Goal: Task Accomplishment & Management: Use online tool/utility

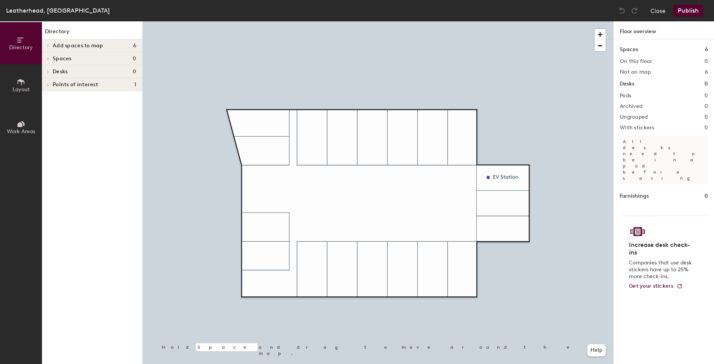
click at [90, 71] on h4 "Desks 0" at bounding box center [94, 72] width 83 height 6
click at [87, 72] on h4 "Desks 0" at bounding box center [94, 72] width 83 height 6
click at [65, 58] on span "Spaces" at bounding box center [62, 59] width 19 height 6
click at [77, 39] on h1 "Directory" at bounding box center [92, 33] width 100 height 12
click at [79, 45] on span "Add spaces to map" at bounding box center [78, 46] width 51 height 6
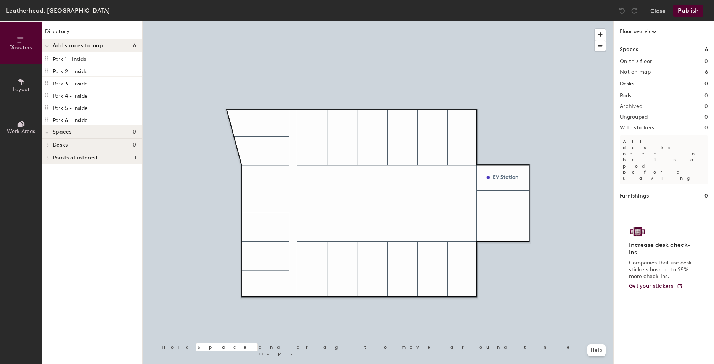
click at [13, 82] on button "Layout" at bounding box center [21, 85] width 42 height 42
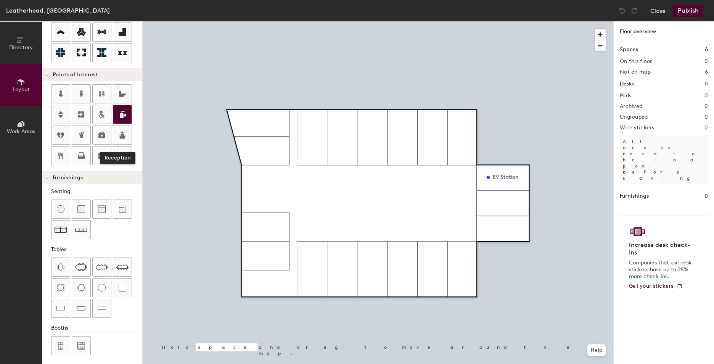
scroll to position [118, 0]
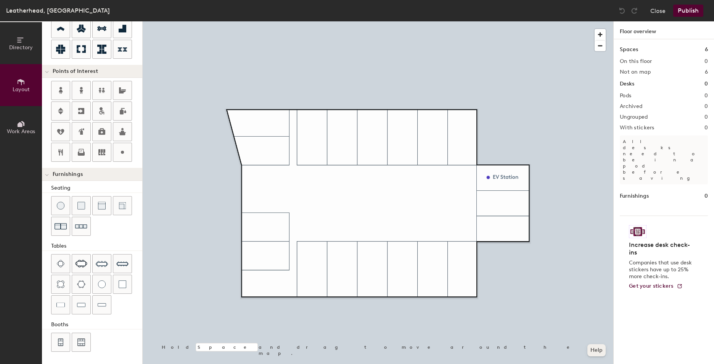
click at [597, 348] on button "Help" at bounding box center [596, 350] width 18 height 12
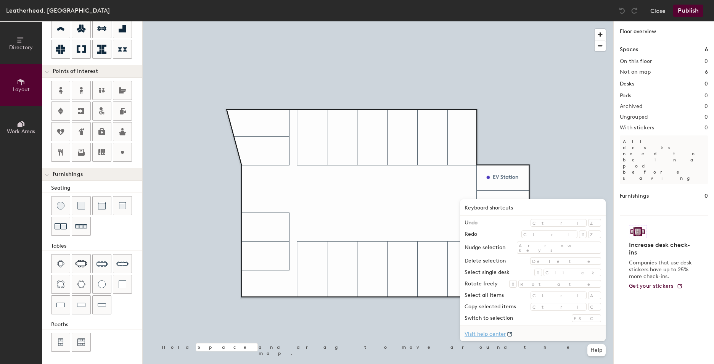
click at [558, 334] on link "Visit help center" at bounding box center [533, 333] width 146 height 15
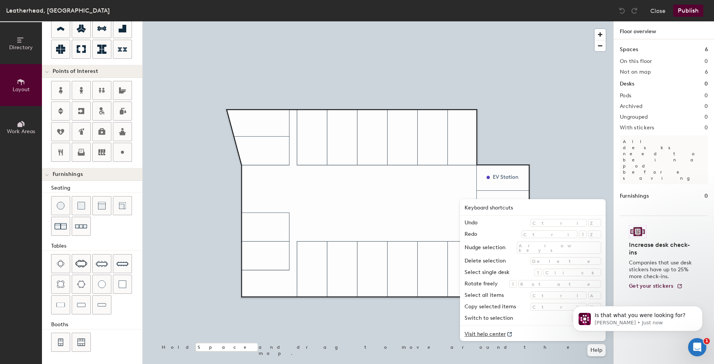
scroll to position [0, 0]
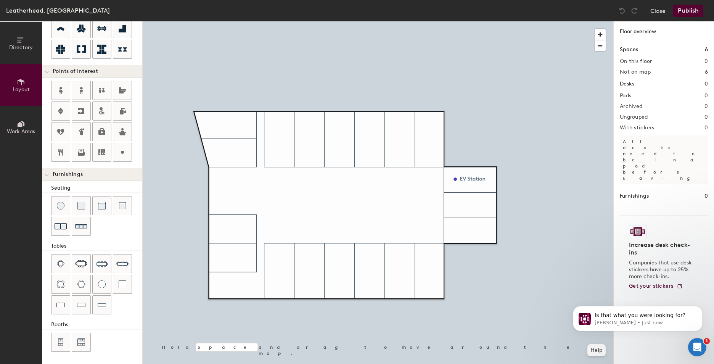
click at [13, 41] on button "Directory" at bounding box center [21, 43] width 42 height 42
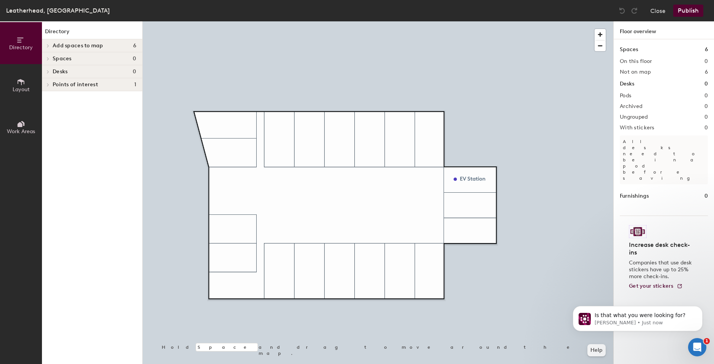
click at [14, 120] on button "Work Areas" at bounding box center [21, 127] width 42 height 42
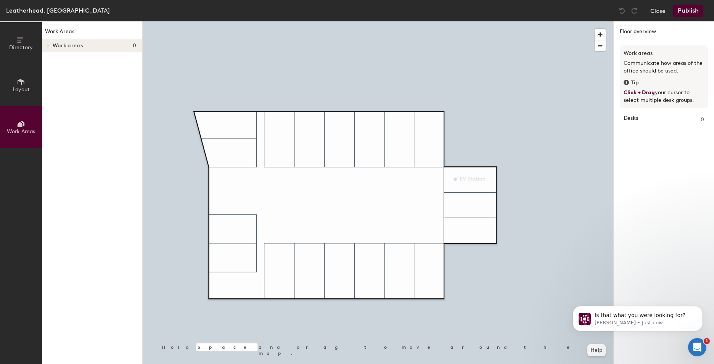
click at [19, 64] on button "Directory" at bounding box center [21, 43] width 42 height 42
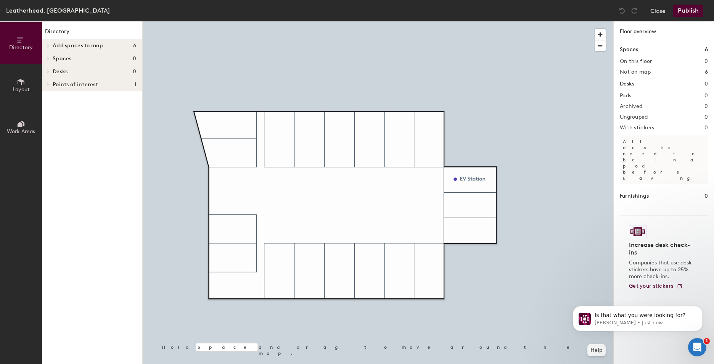
click at [90, 49] on div "Add spaces to map 6" at bounding box center [92, 45] width 100 height 13
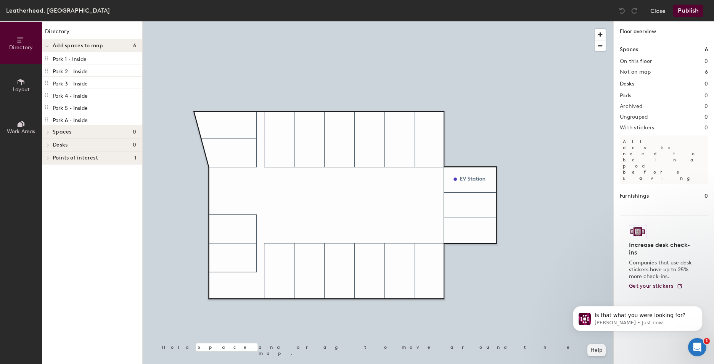
click at [91, 50] on div "Add spaces to map 6" at bounding box center [92, 45] width 100 height 13
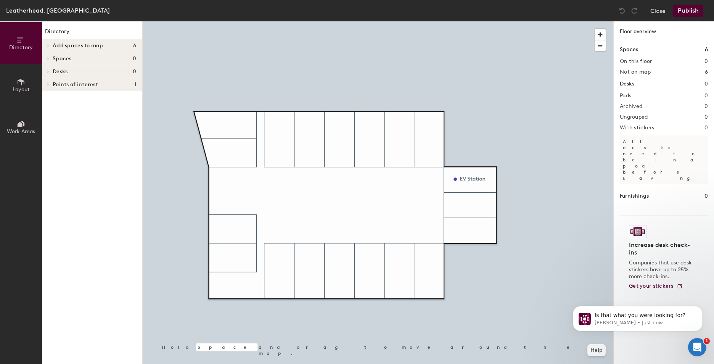
click at [92, 55] on div "Spaces 0" at bounding box center [92, 58] width 100 height 13
click at [90, 43] on span "Add spaces to map" at bounding box center [78, 46] width 51 height 6
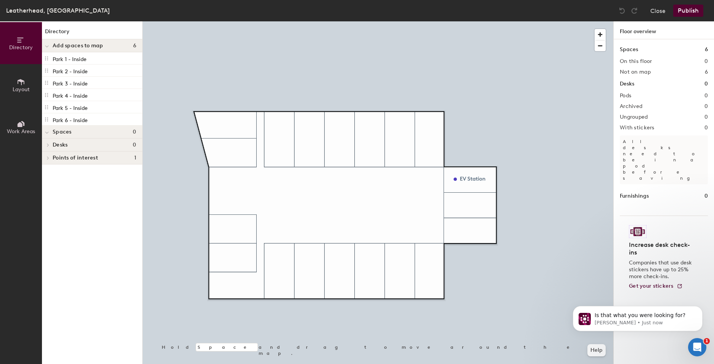
click at [13, 79] on button "Layout" at bounding box center [21, 85] width 42 height 42
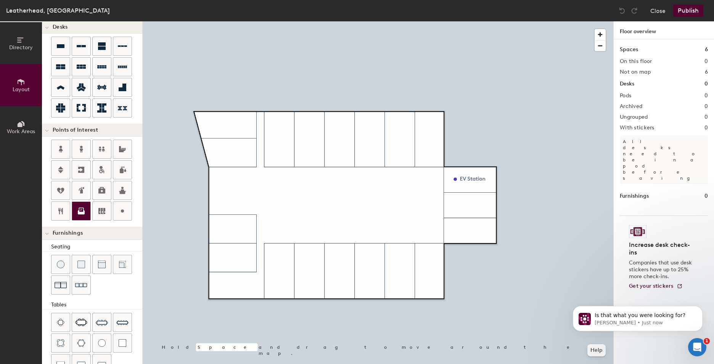
scroll to position [3, 0]
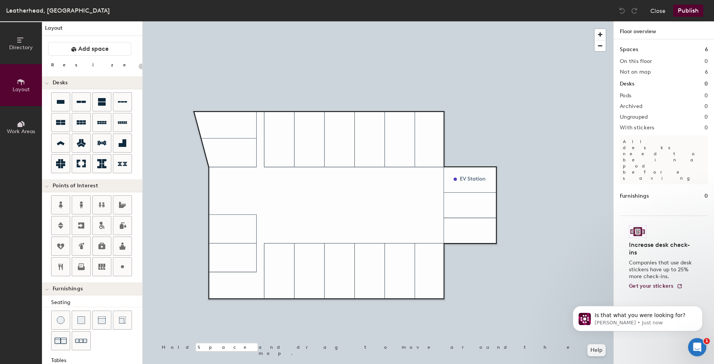
click at [91, 184] on span "Points of Interest" at bounding box center [75, 186] width 45 height 6
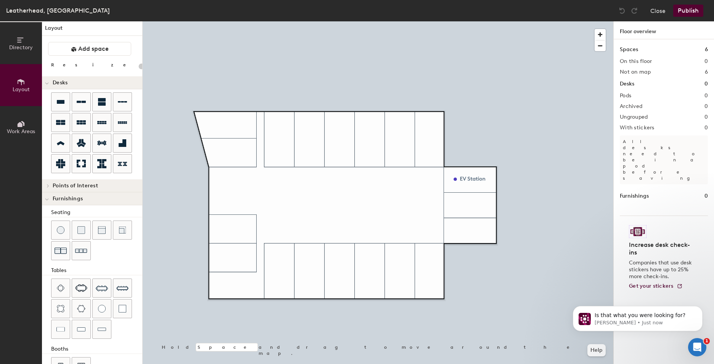
click at [67, 201] on span "Furnishings" at bounding box center [68, 199] width 30 height 6
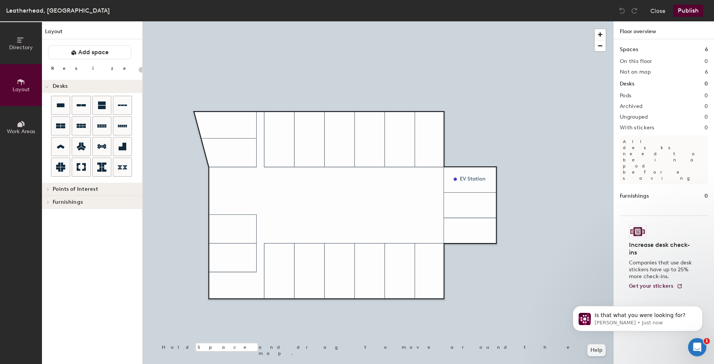
click at [72, 79] on div "Layout Add space Resize Desks Points of Interest Furnishings Seating Tables Boo…" at bounding box center [92, 192] width 100 height 342
click at [77, 84] on h4 "Desks" at bounding box center [94, 86] width 83 height 6
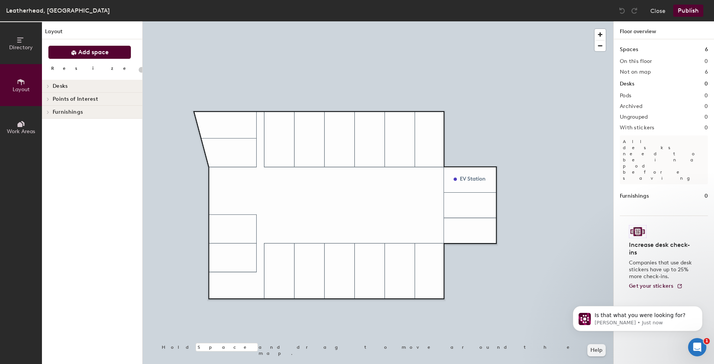
click at [96, 47] on button "Add space" at bounding box center [89, 52] width 83 height 14
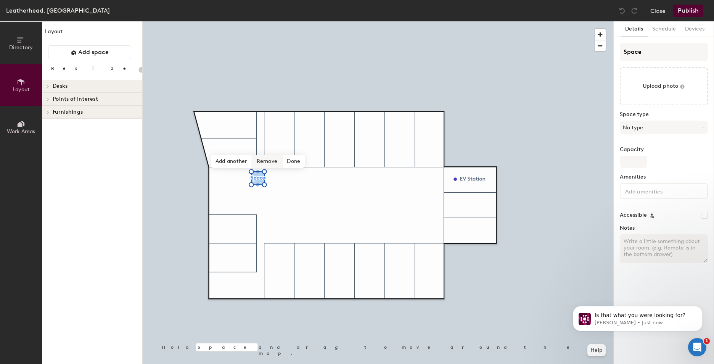
click at [261, 164] on span "Remove" at bounding box center [267, 161] width 30 height 13
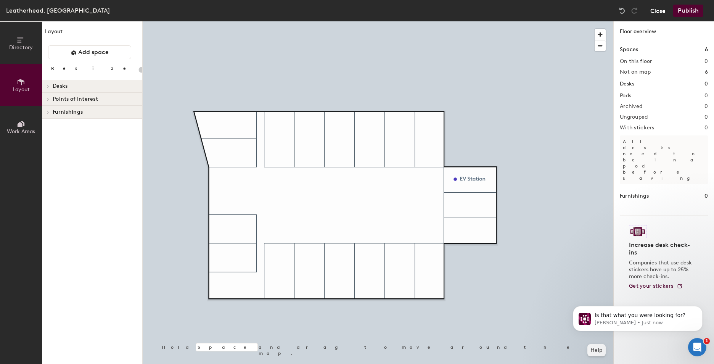
click at [652, 11] on button "Close" at bounding box center [657, 11] width 15 height 12
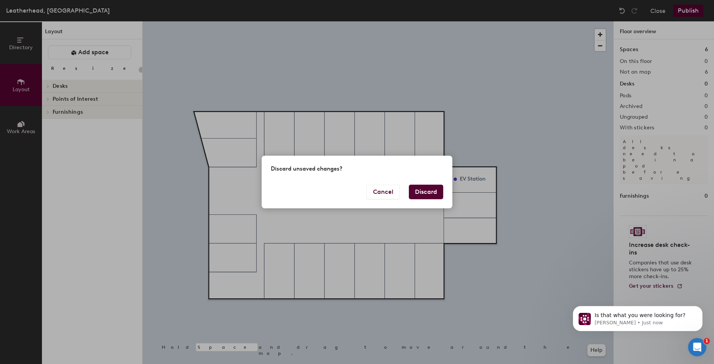
click at [436, 191] on button "Discard" at bounding box center [426, 192] width 34 height 14
type input "20"
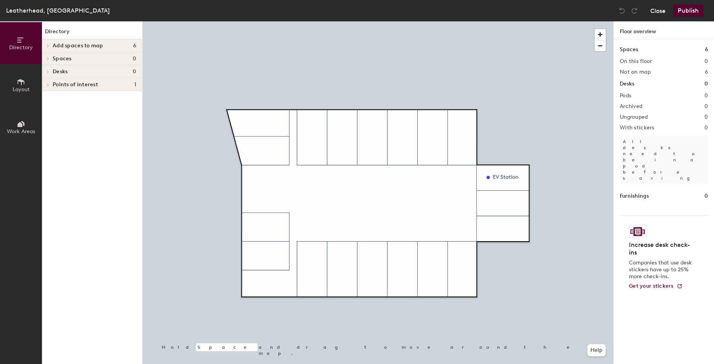
click at [662, 11] on button "Close" at bounding box center [657, 11] width 15 height 12
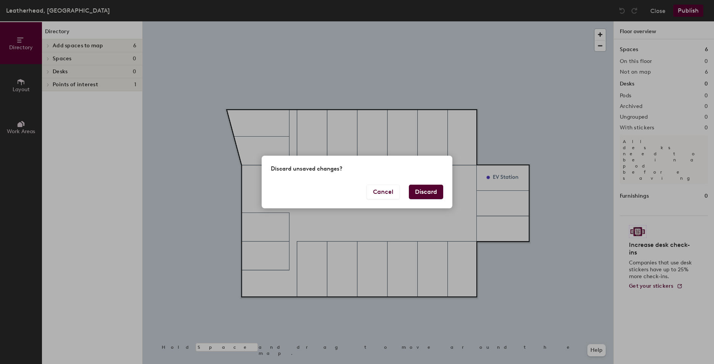
click at [414, 191] on button "Discard" at bounding box center [426, 192] width 34 height 14
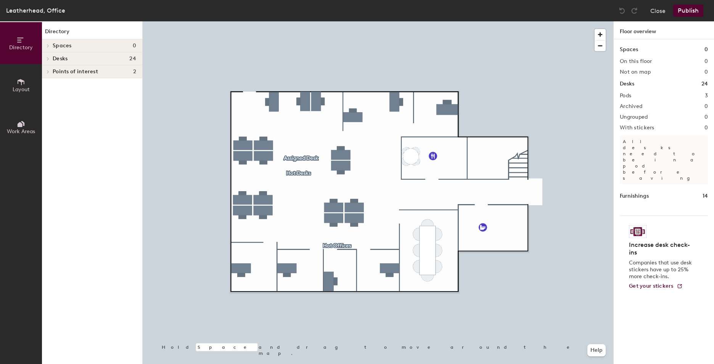
click at [30, 83] on button "Layout" at bounding box center [21, 85] width 42 height 42
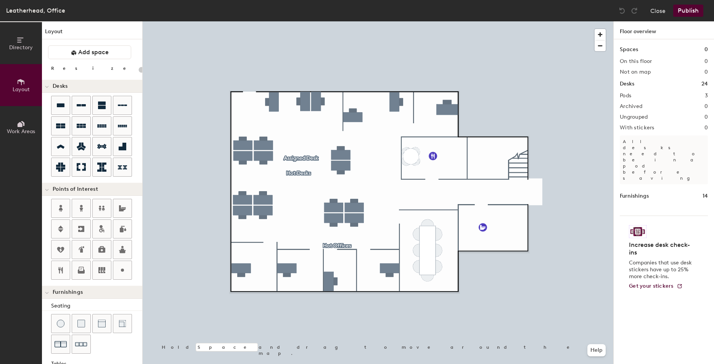
click at [68, 86] on h4 "Desks" at bounding box center [94, 86] width 83 height 6
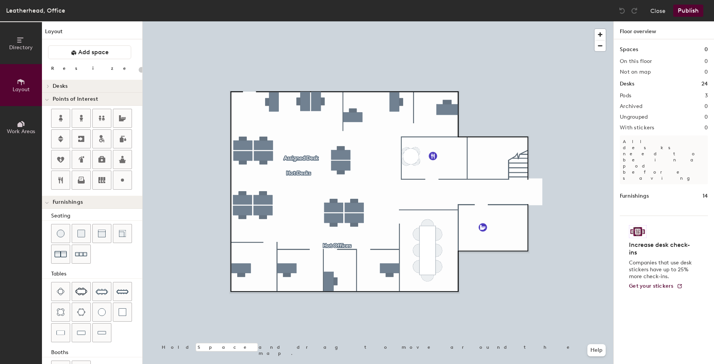
click at [71, 98] on span "Points of Interest" at bounding box center [75, 99] width 45 height 6
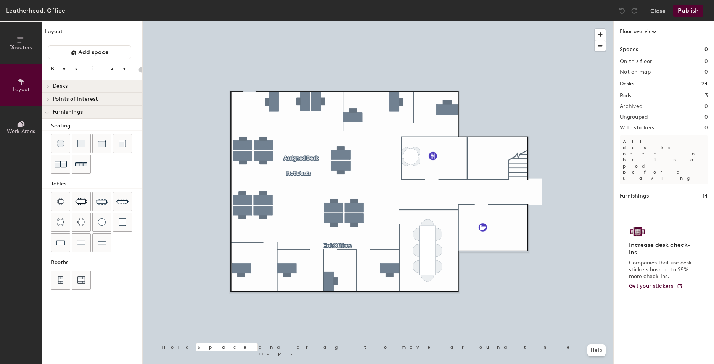
click at [76, 116] on div "Furnishings" at bounding box center [92, 112] width 100 height 13
